Goal: Information Seeking & Learning: Learn about a topic

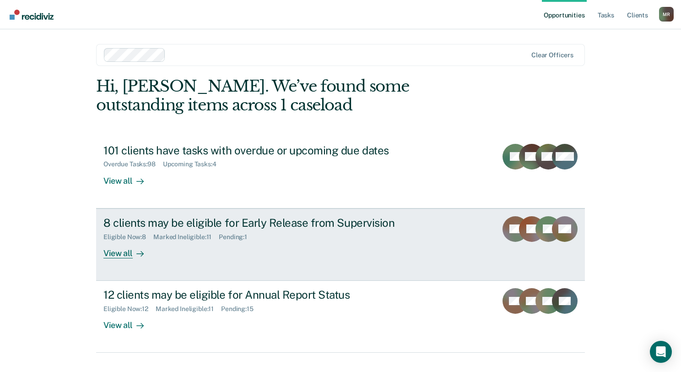
click at [121, 251] on div "View all" at bounding box center [128, 249] width 51 height 18
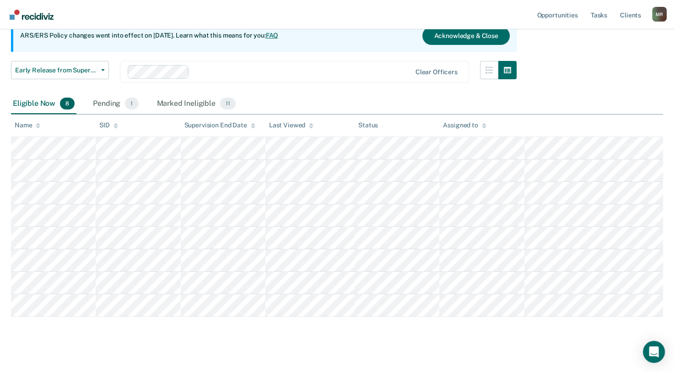
scroll to position [104, 0]
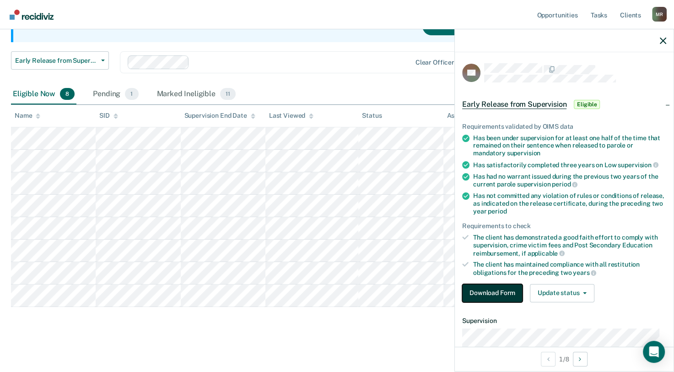
click at [494, 290] on button "Download Form" at bounding box center [492, 293] width 60 height 18
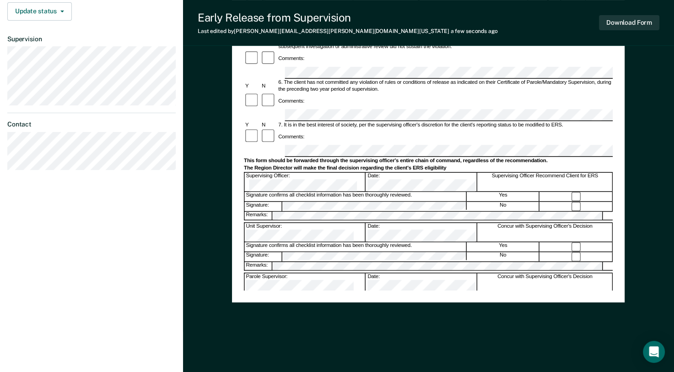
scroll to position [288, 0]
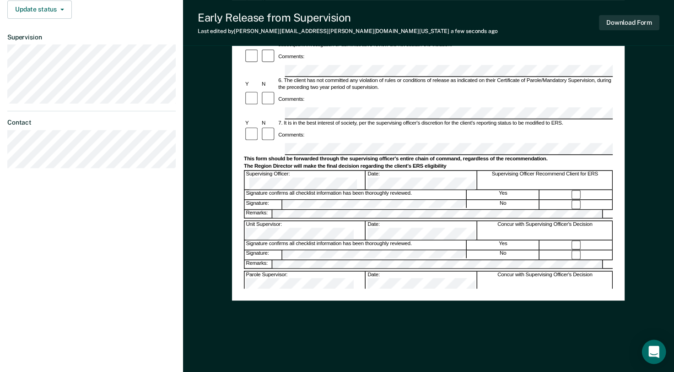
click at [655, 350] on icon "Open Intercom Messenger" at bounding box center [654, 352] width 11 height 12
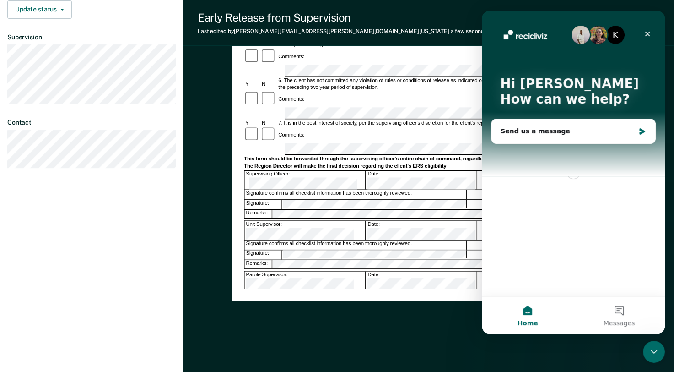
scroll to position [0, 0]
click at [648, 33] on icon "Close" at bounding box center [647, 33] width 7 height 7
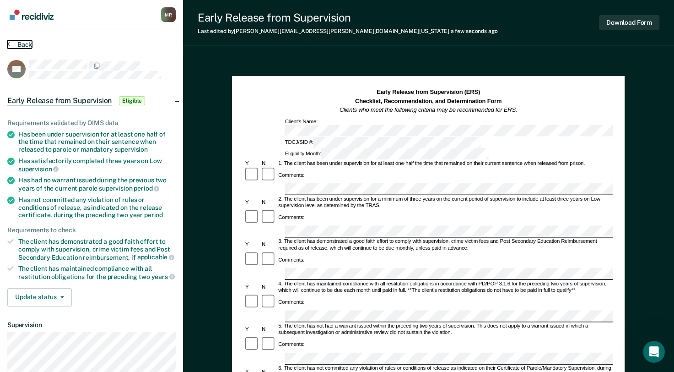
click at [20, 44] on button "Back" at bounding box center [19, 44] width 25 height 8
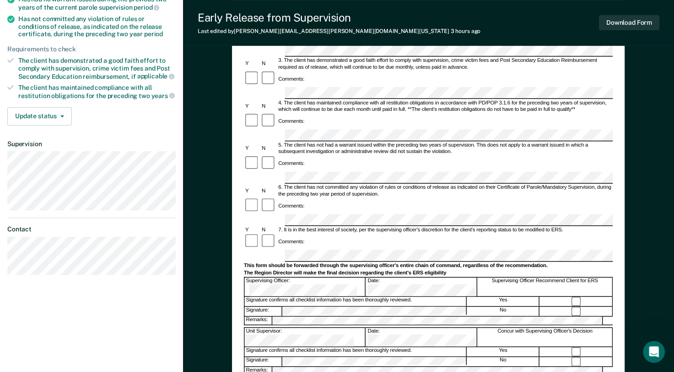
scroll to position [183, 0]
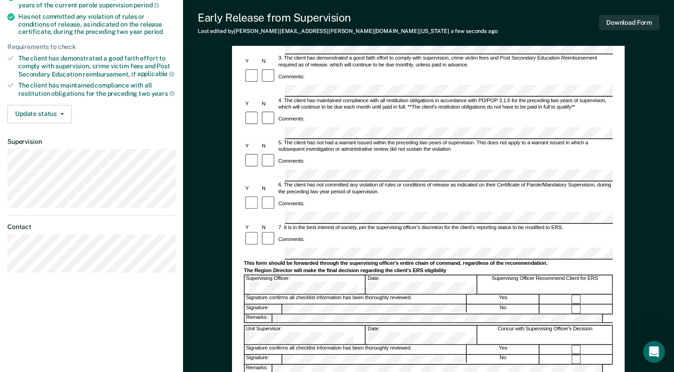
click at [320, 314] on div "Remarks:" at bounding box center [428, 318] width 369 height 9
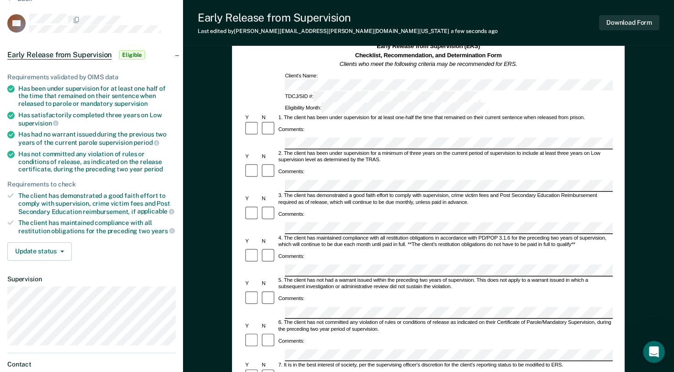
scroll to position [0, 0]
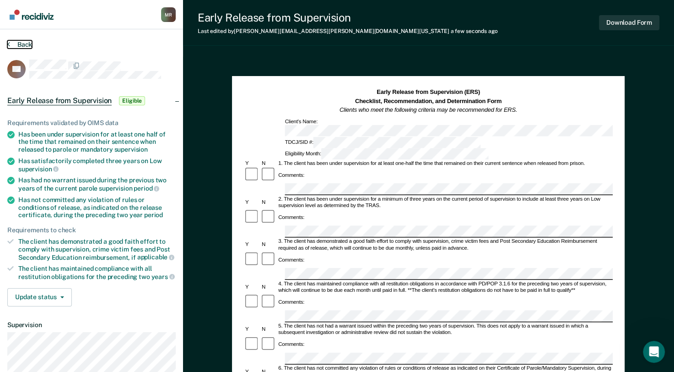
click at [22, 44] on button "Back" at bounding box center [19, 44] width 25 height 8
click at [18, 44] on button "Back" at bounding box center [19, 44] width 25 height 8
click at [22, 44] on button "Back" at bounding box center [19, 44] width 25 height 8
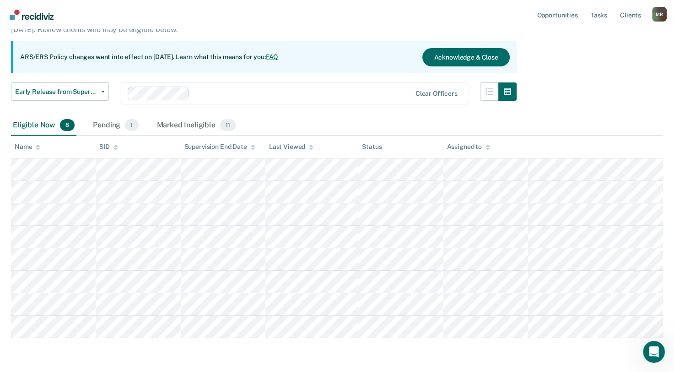
scroll to position [92, 0]
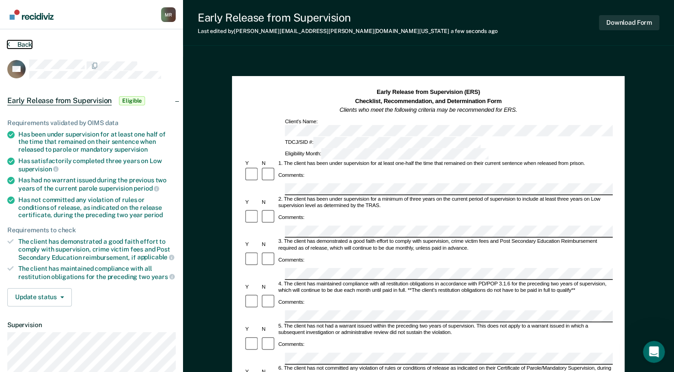
click at [23, 44] on button "Back" at bounding box center [19, 44] width 25 height 8
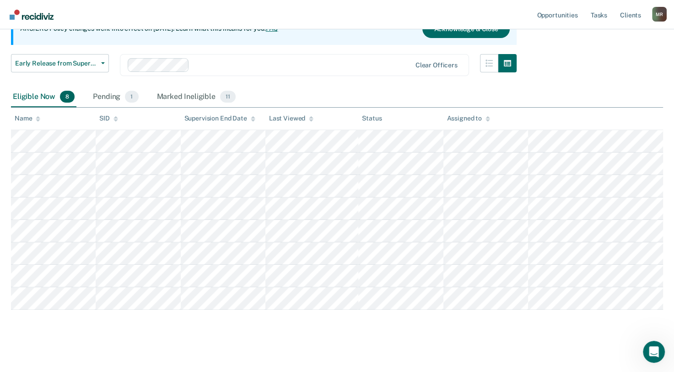
scroll to position [104, 0]
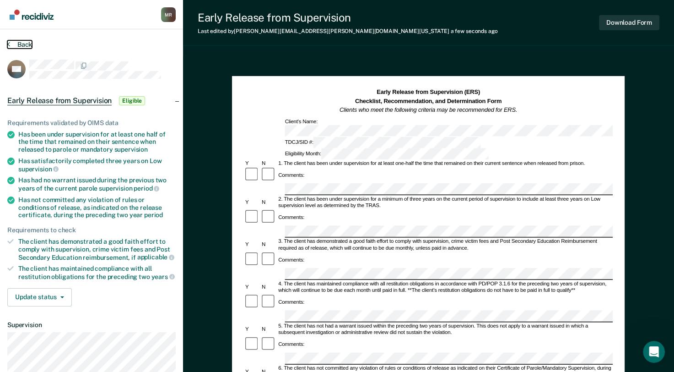
click at [22, 45] on button "Back" at bounding box center [19, 44] width 25 height 8
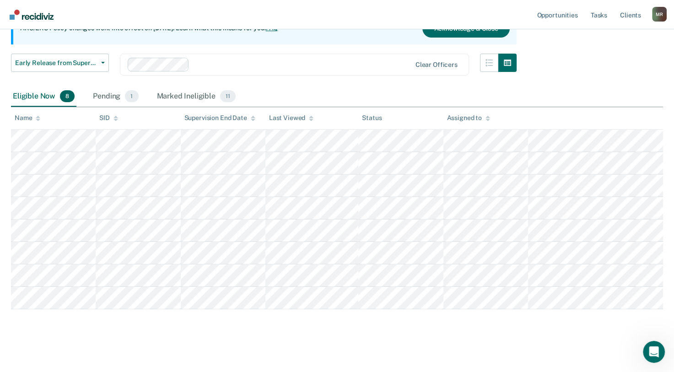
scroll to position [104, 0]
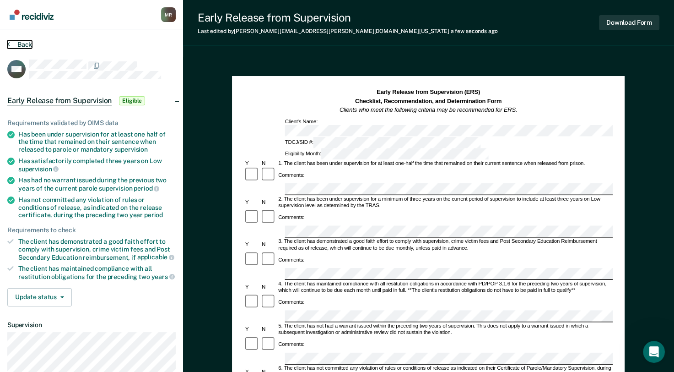
click at [19, 44] on button "Back" at bounding box center [19, 44] width 25 height 8
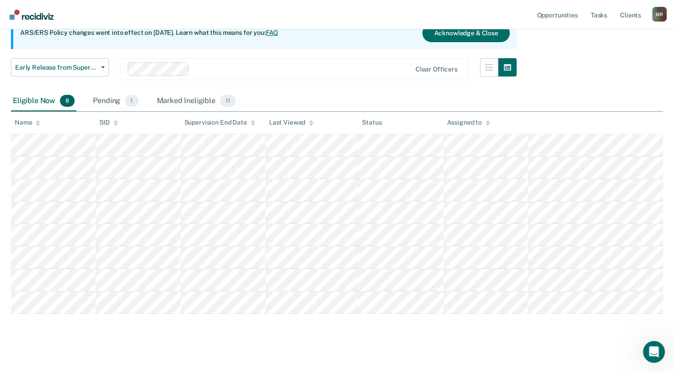
scroll to position [104, 0]
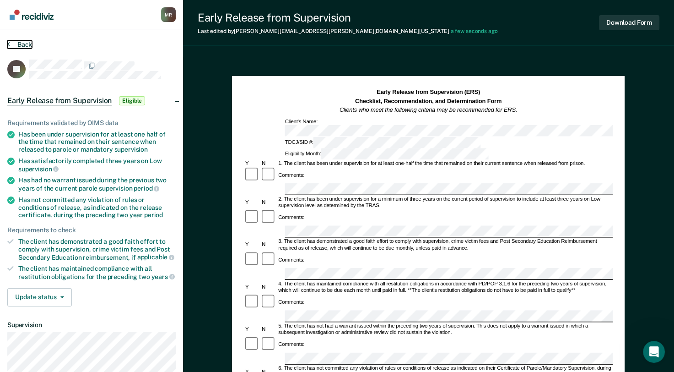
click at [23, 43] on button "Back" at bounding box center [19, 44] width 25 height 8
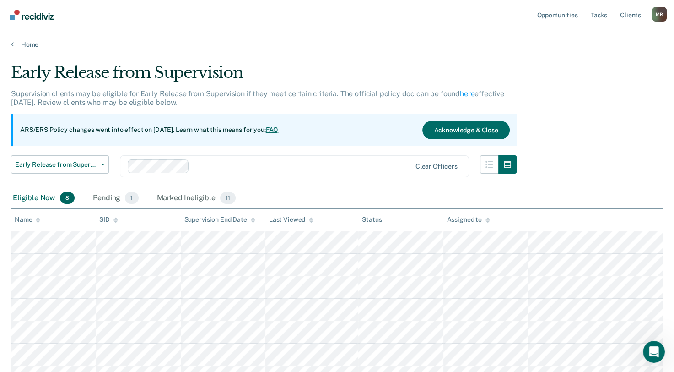
scroll to position [104, 0]
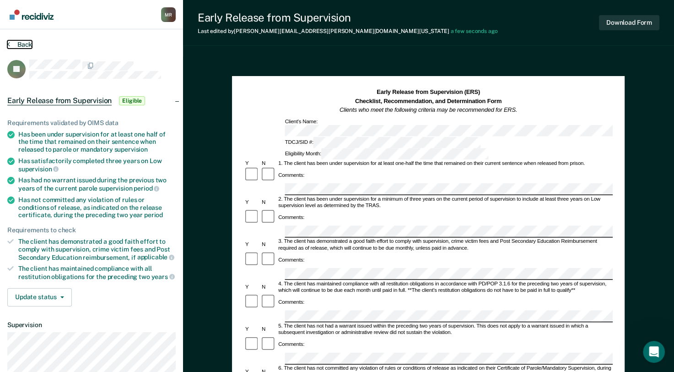
click at [26, 42] on button "Back" at bounding box center [19, 44] width 25 height 8
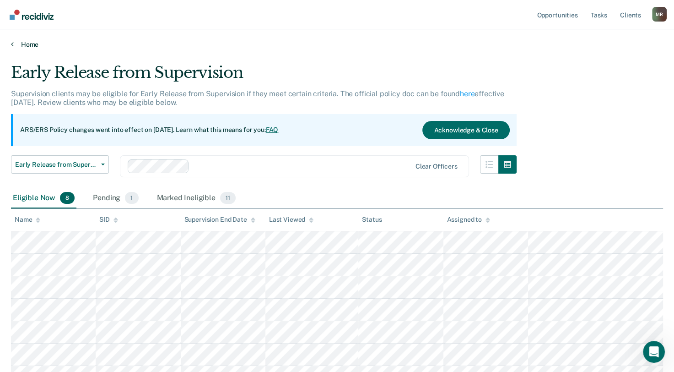
click at [28, 42] on link "Home" at bounding box center [337, 44] width 652 height 8
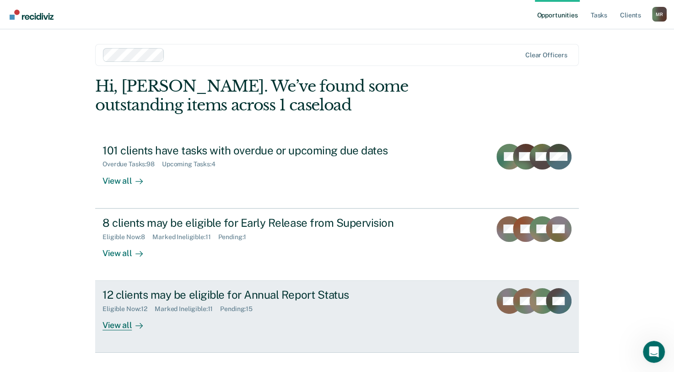
click at [114, 323] on div "View all" at bounding box center [128, 322] width 51 height 18
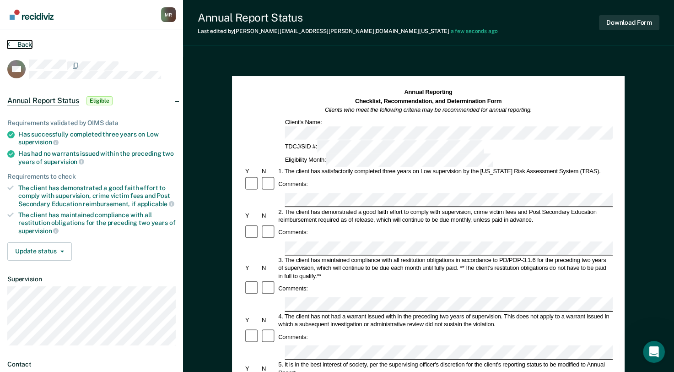
click at [31, 46] on button "Back" at bounding box center [19, 44] width 25 height 8
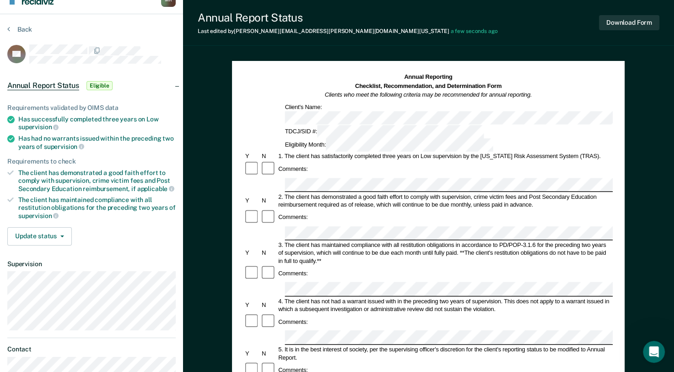
scroll to position [13, 0]
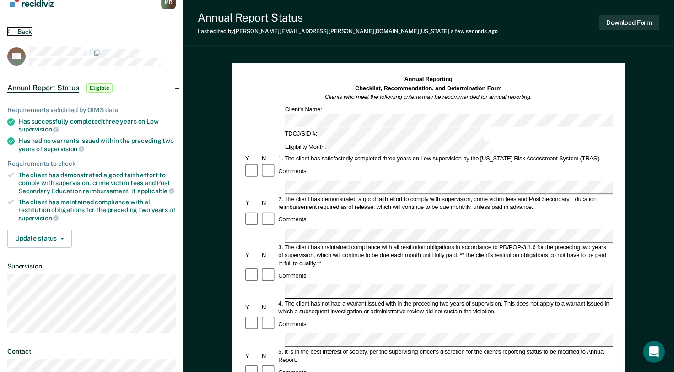
click at [22, 29] on button "Back" at bounding box center [19, 31] width 25 height 8
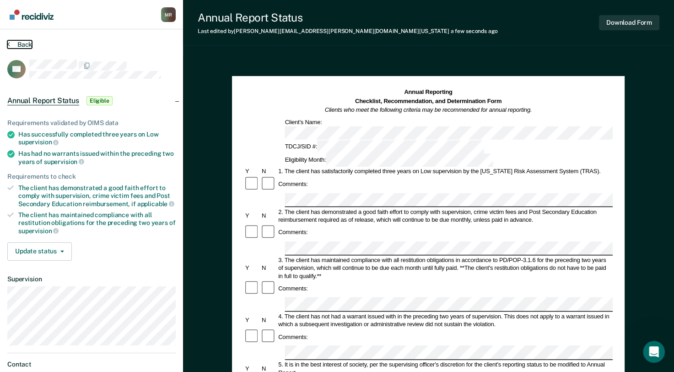
click at [27, 45] on button "Back" at bounding box center [19, 44] width 25 height 8
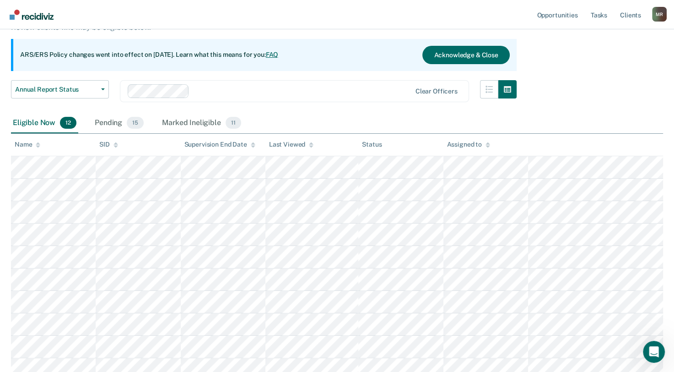
scroll to position [92, 0]
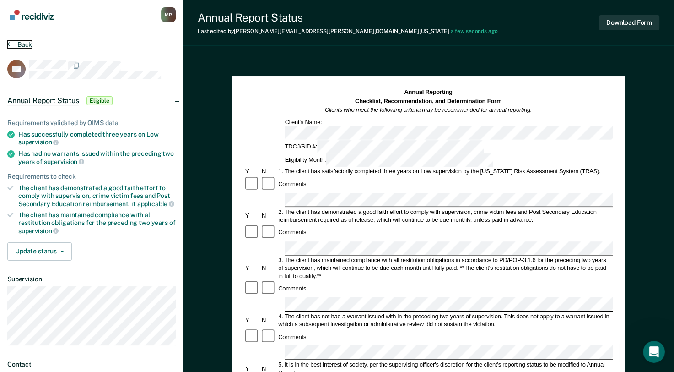
click at [26, 46] on button "Back" at bounding box center [19, 44] width 25 height 8
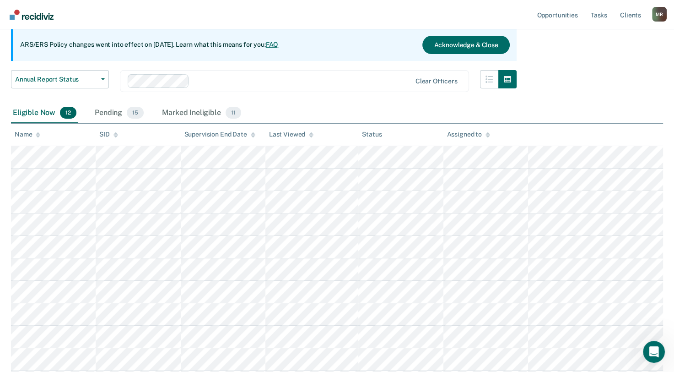
scroll to position [92, 0]
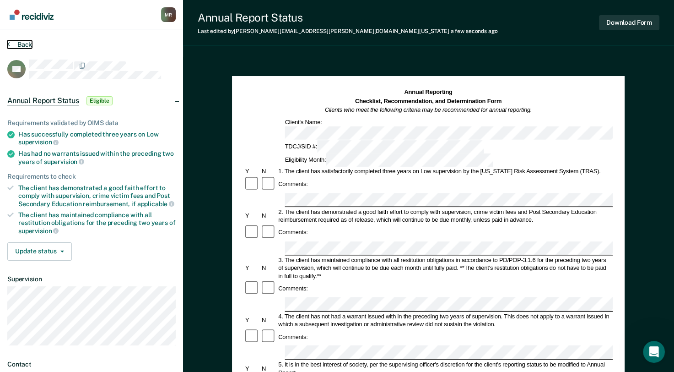
click at [21, 44] on button "Back" at bounding box center [19, 44] width 25 height 8
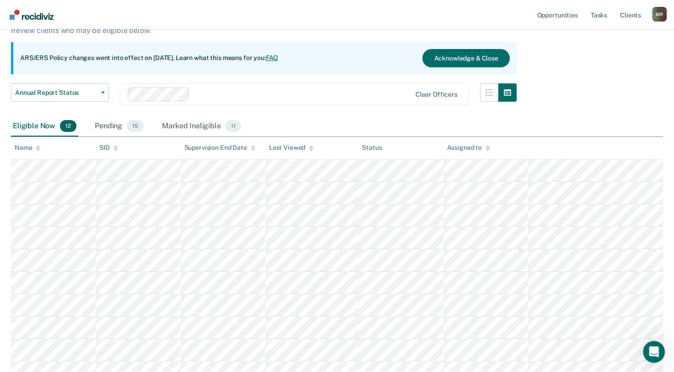
scroll to position [92, 0]
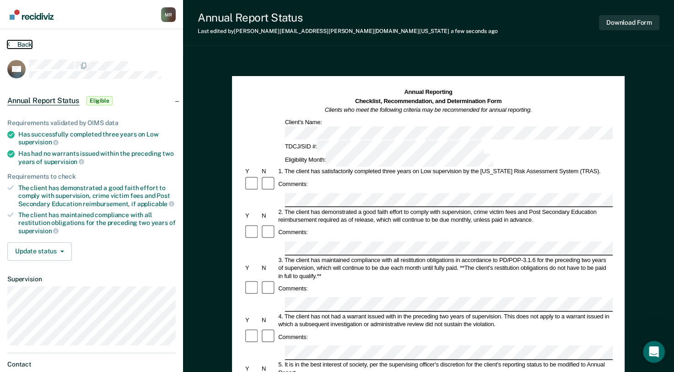
click at [23, 42] on button "Back" at bounding box center [19, 44] width 25 height 8
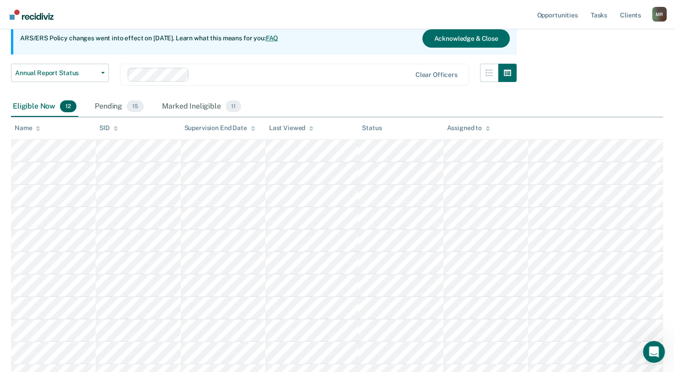
scroll to position [137, 0]
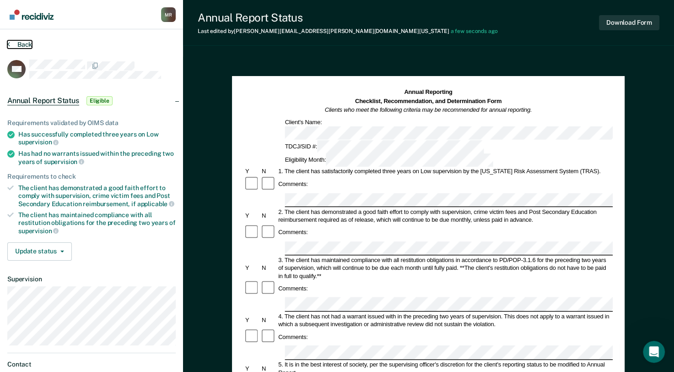
click at [28, 42] on button "Back" at bounding box center [19, 44] width 25 height 8
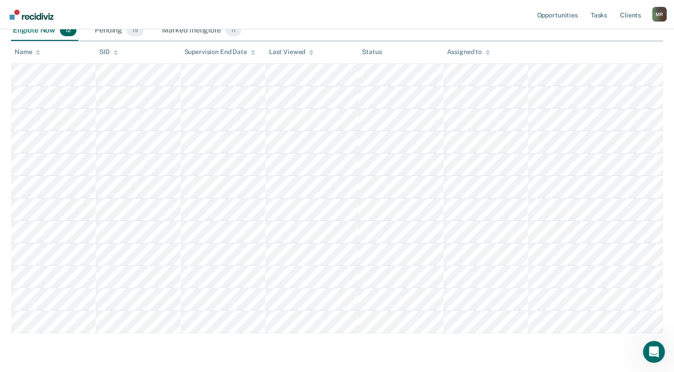
scroll to position [183, 0]
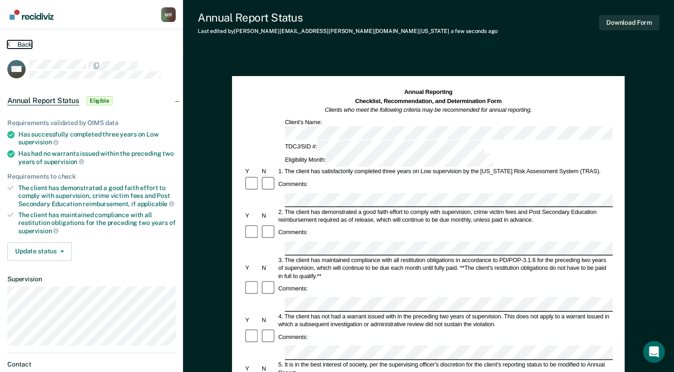
click at [22, 41] on button "Back" at bounding box center [19, 44] width 25 height 8
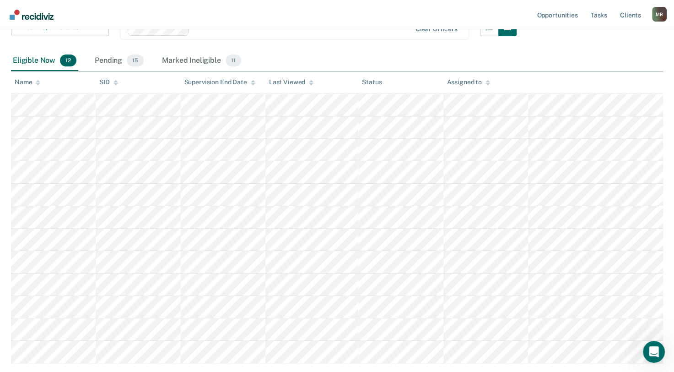
scroll to position [183, 0]
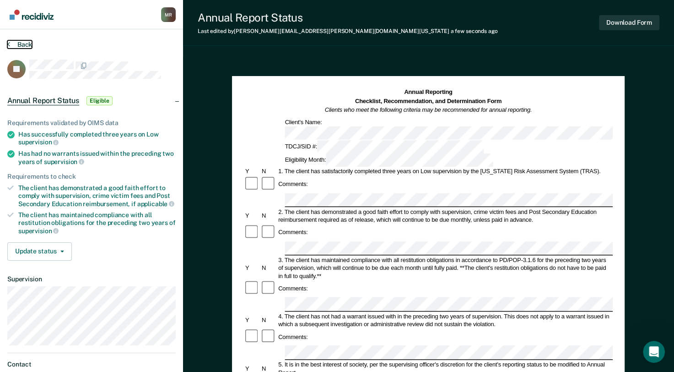
click at [21, 44] on button "Back" at bounding box center [19, 44] width 25 height 8
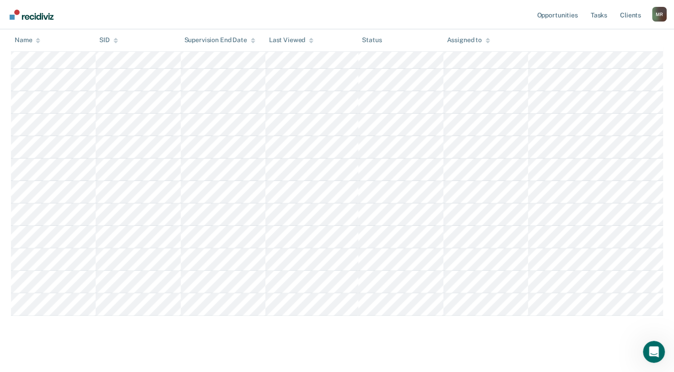
scroll to position [194, 0]
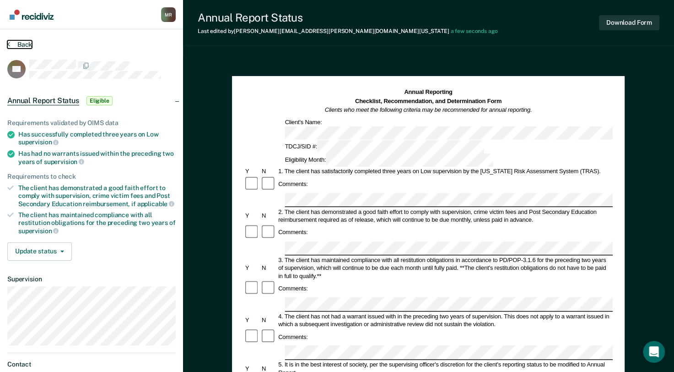
click at [26, 46] on button "Back" at bounding box center [19, 44] width 25 height 8
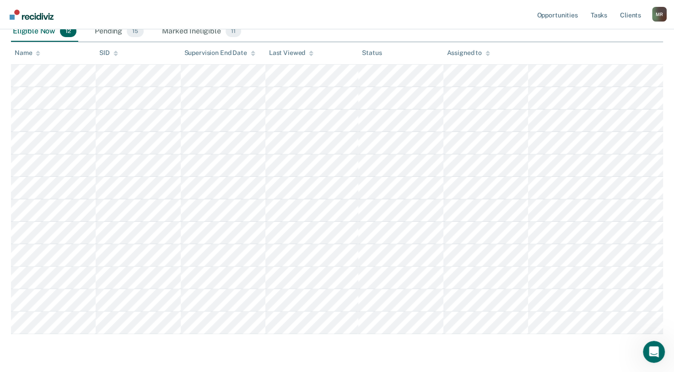
scroll to position [183, 0]
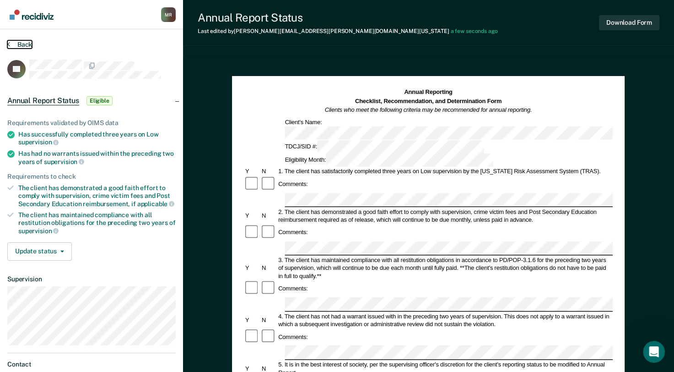
click at [27, 44] on button "Back" at bounding box center [19, 44] width 25 height 8
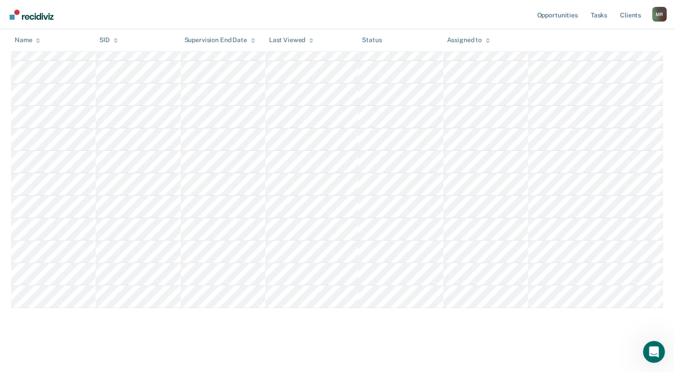
scroll to position [194, 0]
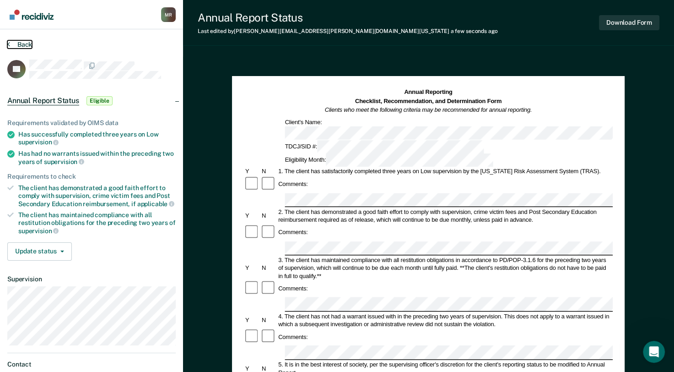
click at [24, 43] on button "Back" at bounding box center [19, 44] width 25 height 8
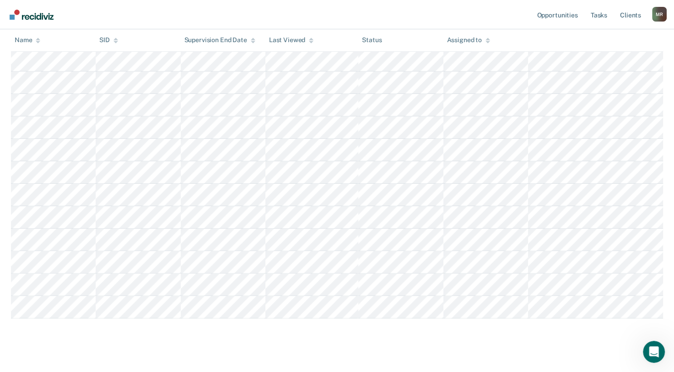
scroll to position [194, 0]
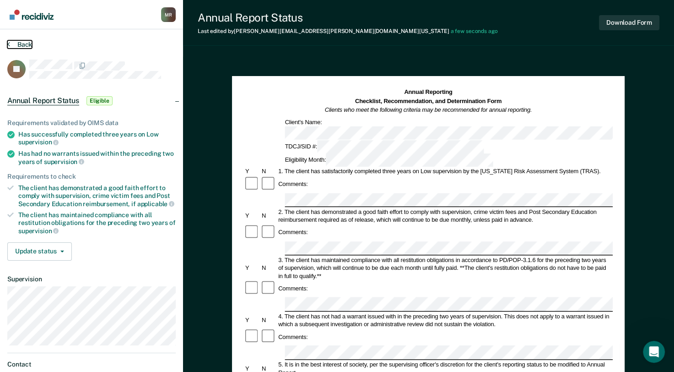
click at [25, 43] on button "Back" at bounding box center [19, 44] width 25 height 8
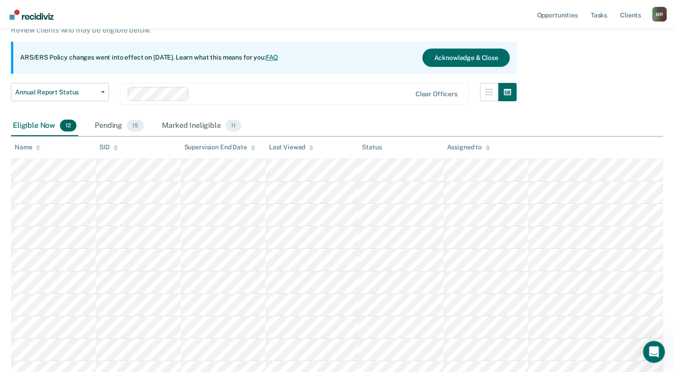
scroll to position [56, 0]
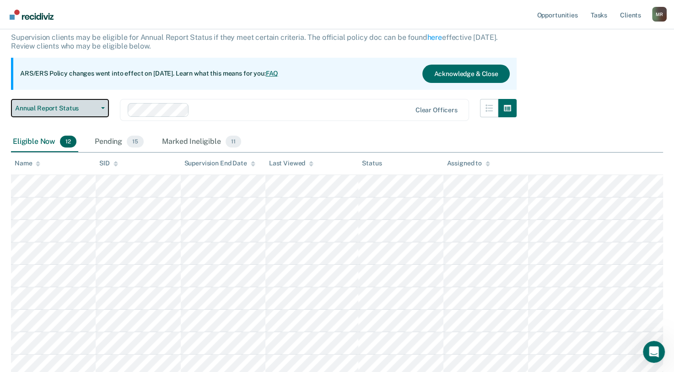
click at [103, 108] on button "Annual Report Status" at bounding box center [60, 108] width 98 height 18
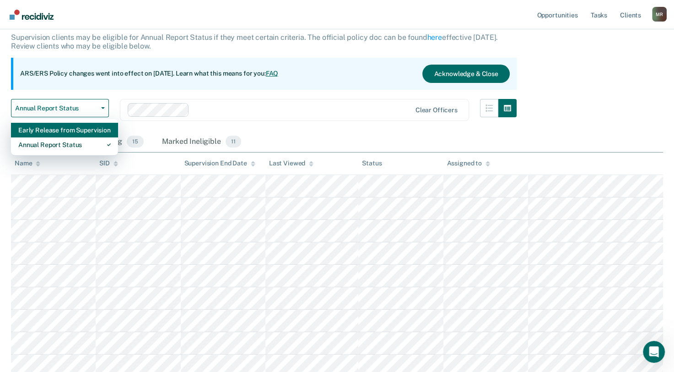
click at [80, 134] on div "Early Release from Supervision" at bounding box center [64, 130] width 92 height 15
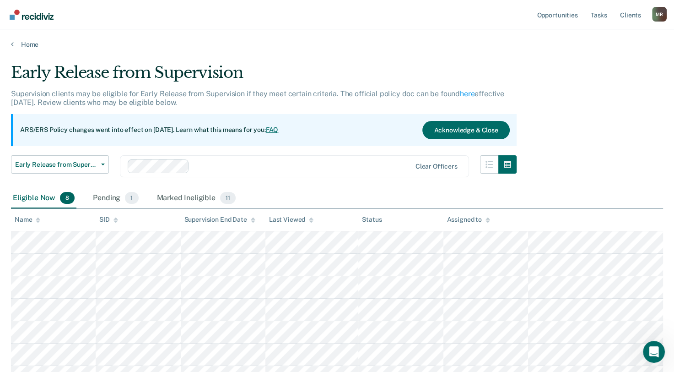
click at [279, 126] on link "FAQ" at bounding box center [272, 129] width 13 height 7
click at [469, 125] on button "Acknowledge & Close" at bounding box center [466, 130] width 87 height 18
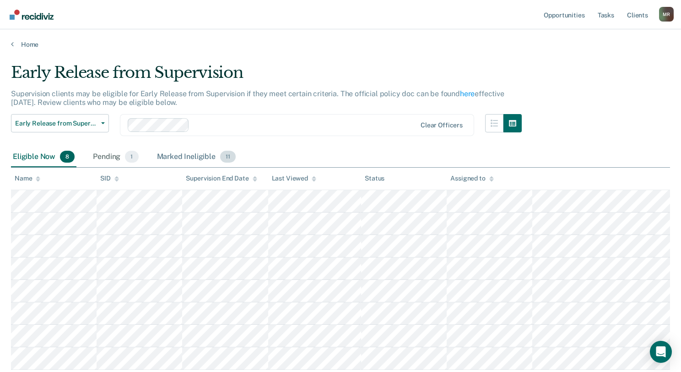
click at [193, 157] on div "Marked Ineligible 11" at bounding box center [196, 157] width 82 height 20
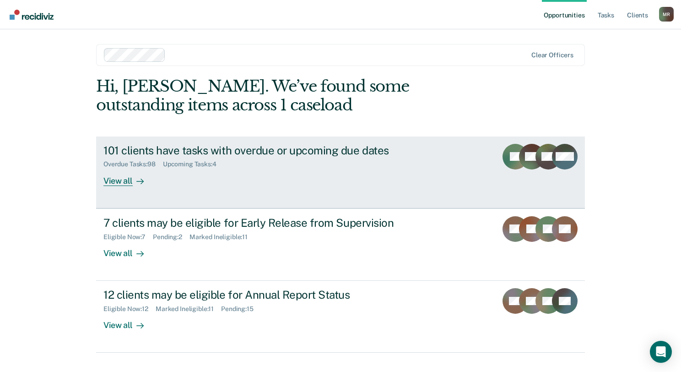
click at [120, 180] on div "View all" at bounding box center [128, 177] width 51 height 18
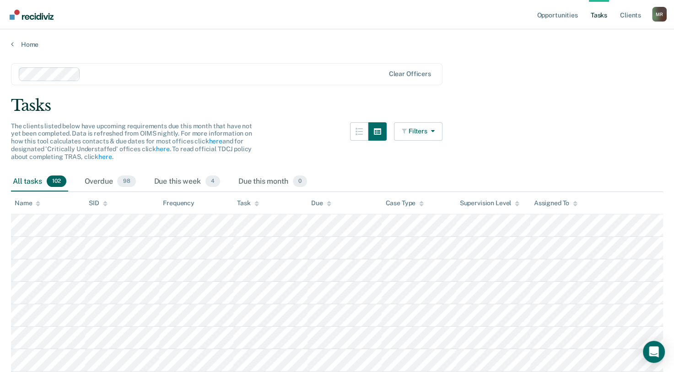
click at [255, 205] on icon at bounding box center [257, 204] width 5 height 6
click at [27, 42] on link "Home" at bounding box center [337, 44] width 652 height 8
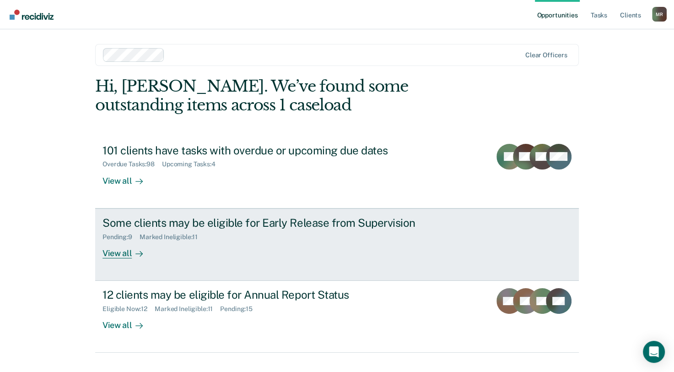
click at [245, 234] on div "Pending : 9 Marked Ineligible : 11" at bounding box center [263, 234] width 321 height 11
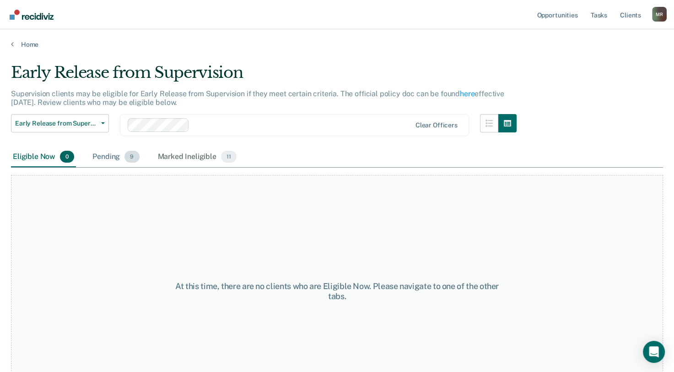
click at [108, 157] on div "Pending 9" at bounding box center [116, 157] width 50 height 20
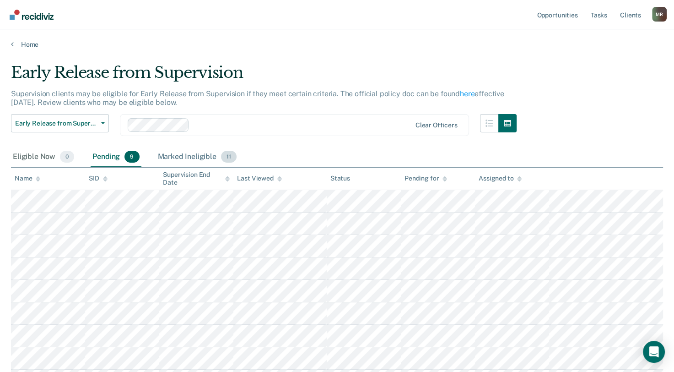
click at [196, 156] on div "Marked Ineligible 11" at bounding box center [197, 157] width 82 height 20
click at [106, 152] on div "Pending 9" at bounding box center [116, 157] width 50 height 20
click at [12, 45] on icon at bounding box center [12, 43] width 3 height 7
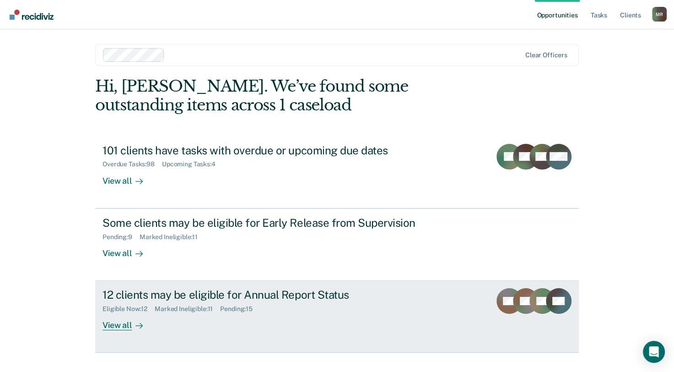
click at [252, 313] on div "12 clients may be eligible for Annual Report Status Eligible Now : 12 Marked In…" at bounding box center [274, 309] width 343 height 42
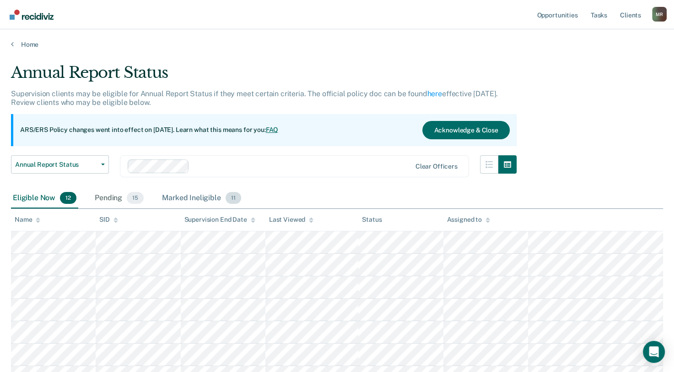
click at [185, 198] on div "Marked Ineligible 11" at bounding box center [201, 198] width 82 height 20
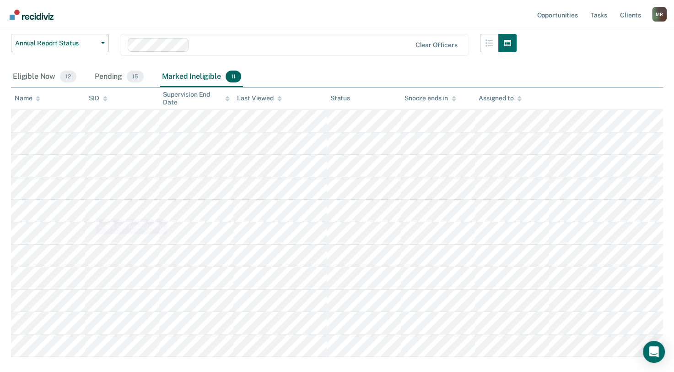
scroll to position [137, 0]
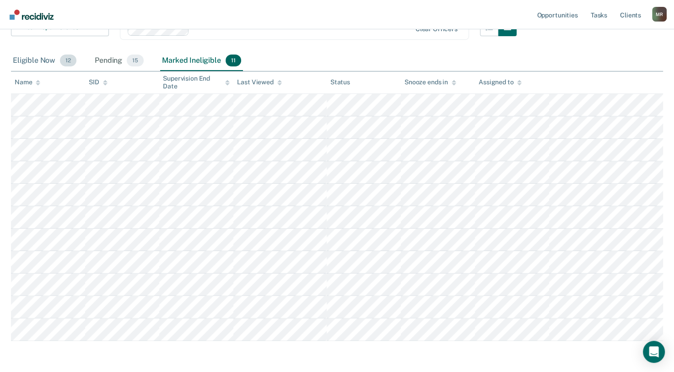
click at [29, 61] on div "Eligible Now 12" at bounding box center [44, 61] width 67 height 20
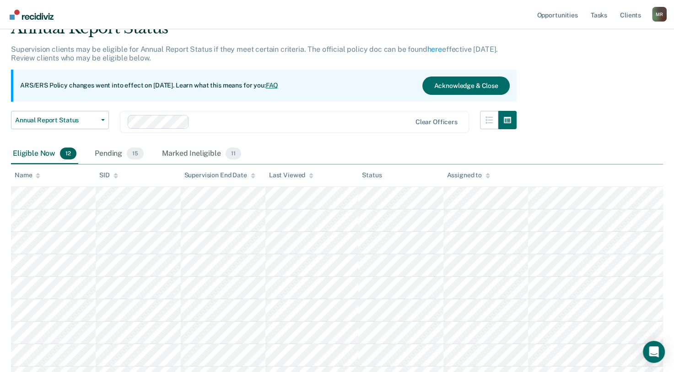
scroll to position [0, 0]
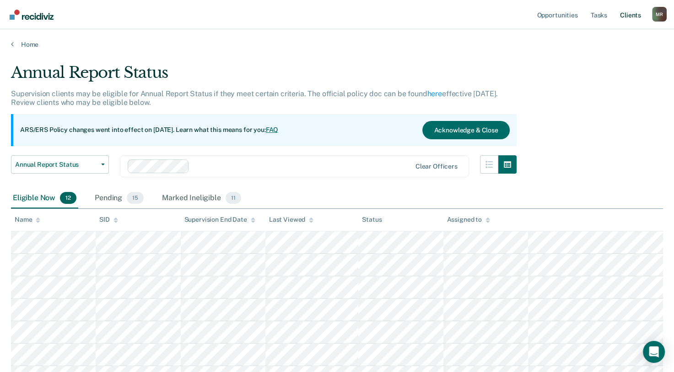
click at [631, 15] on link "Client s" at bounding box center [631, 14] width 25 height 29
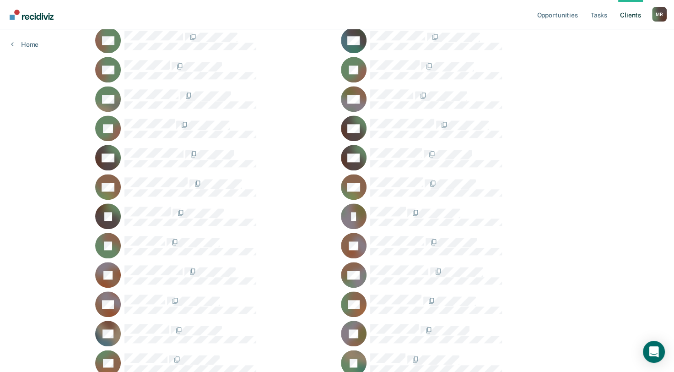
scroll to position [916, 0]
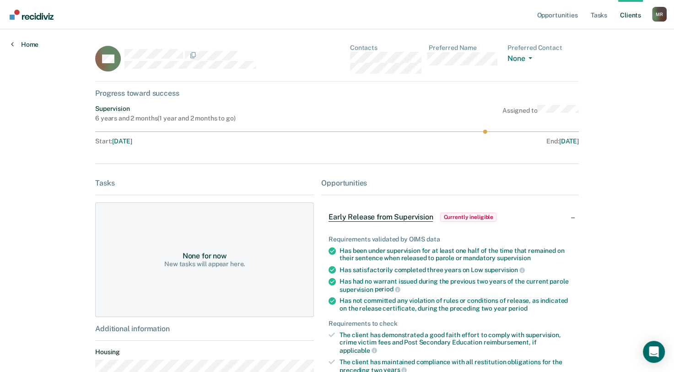
click at [31, 44] on link "Home" at bounding box center [24, 44] width 27 height 8
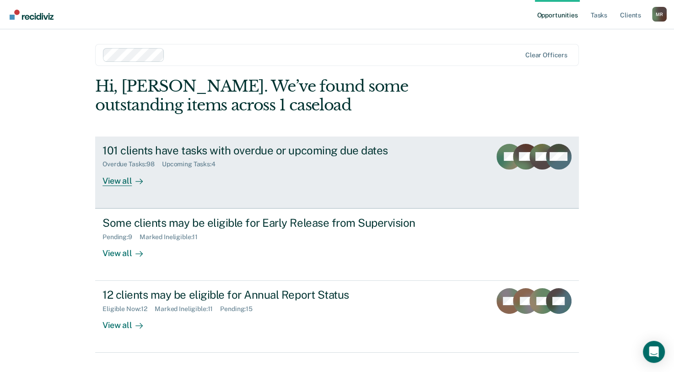
click at [314, 152] on div "101 clients have tasks with overdue or upcoming due dates" at bounding box center [263, 150] width 321 height 13
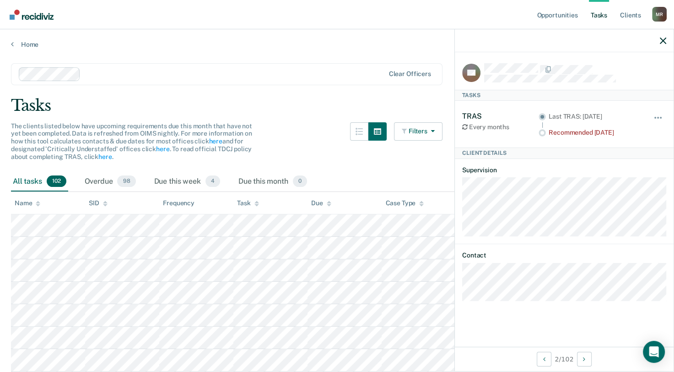
click at [431, 160] on div "Filters Contact Type Collateral Contact 0 ONLY Home Contact, Sch. 0 ONLY Home C…" at bounding box center [418, 146] width 49 height 49
click at [662, 43] on icon "button" at bounding box center [663, 41] width 6 height 6
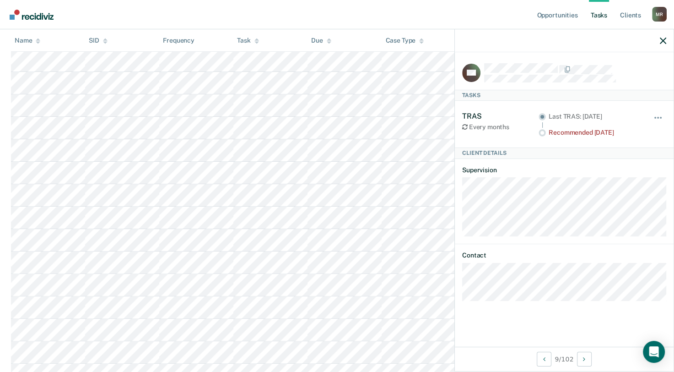
scroll to position [92, 0]
